Goal: Transaction & Acquisition: Purchase product/service

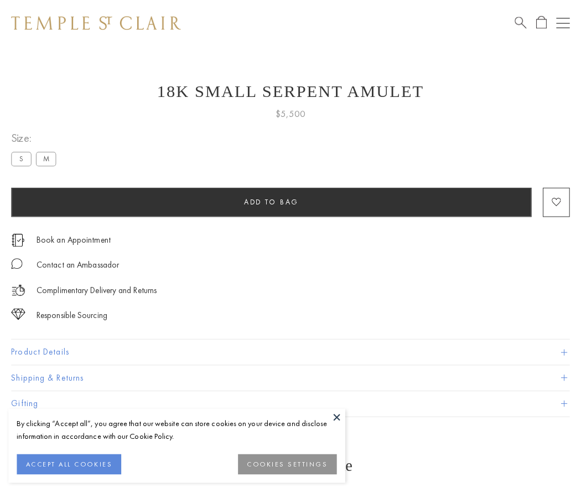
scroll to position [44, 0]
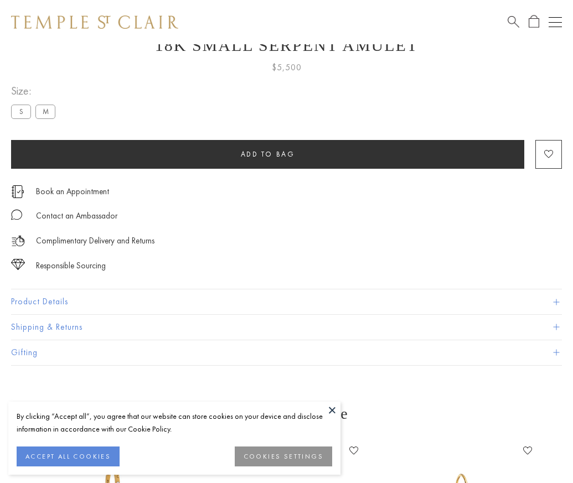
click at [267, 154] on span "Add to bag" at bounding box center [268, 154] width 54 height 9
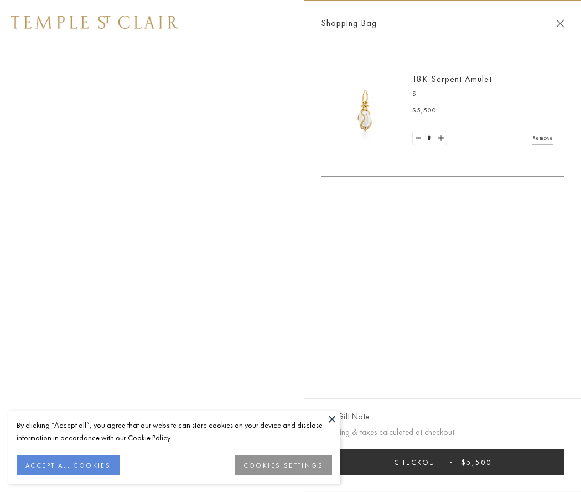
click at [444, 462] on button "Checkout $5,500" at bounding box center [443, 462] width 244 height 26
